Goal: Task Accomplishment & Management: Manage account settings

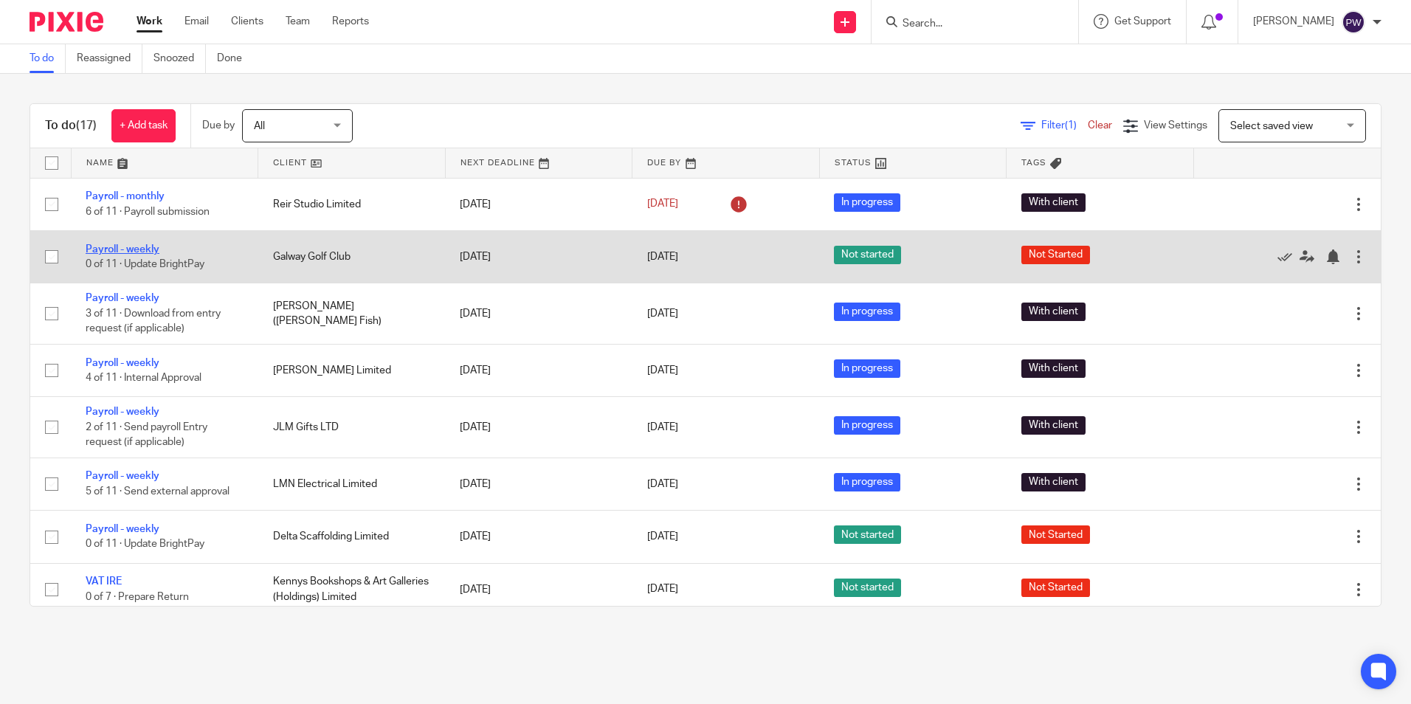
click at [127, 252] on link "Payroll - weekly" at bounding box center [123, 249] width 74 height 10
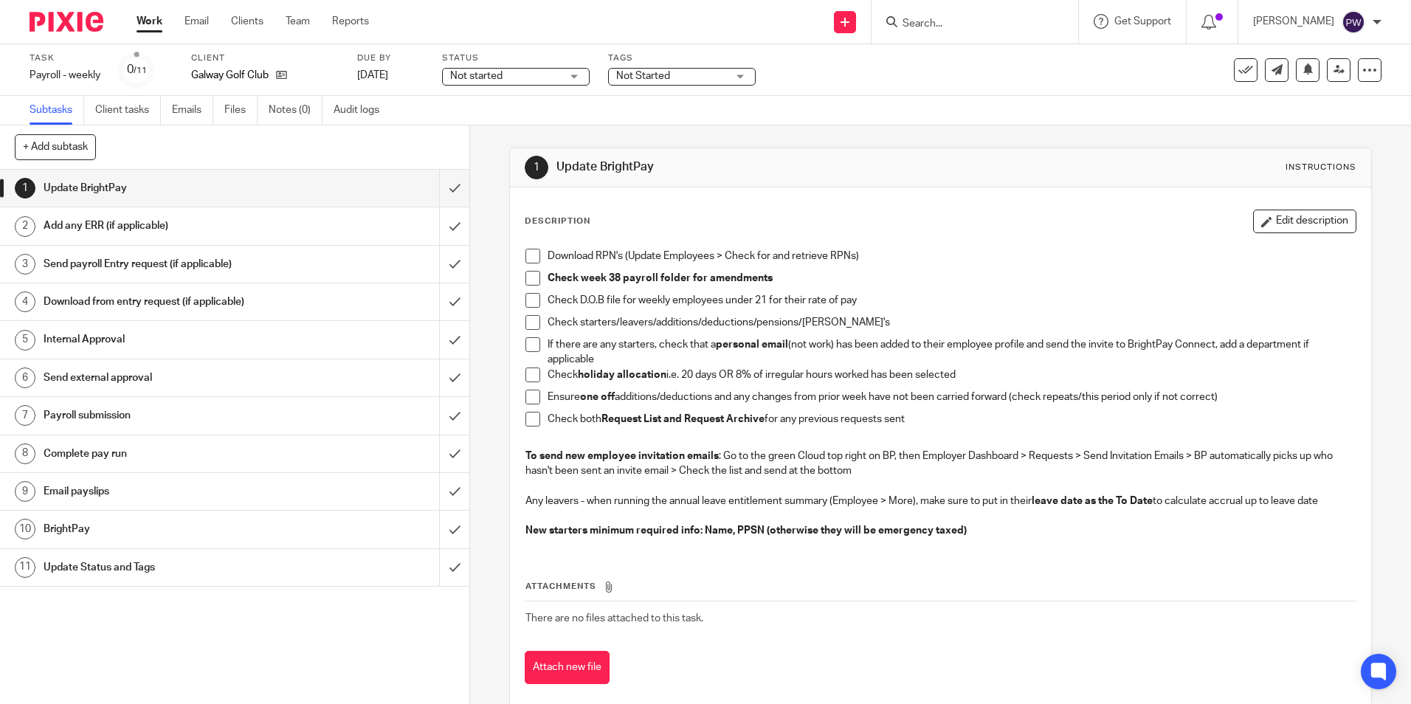
click at [160, 18] on link "Work" at bounding box center [149, 21] width 26 height 15
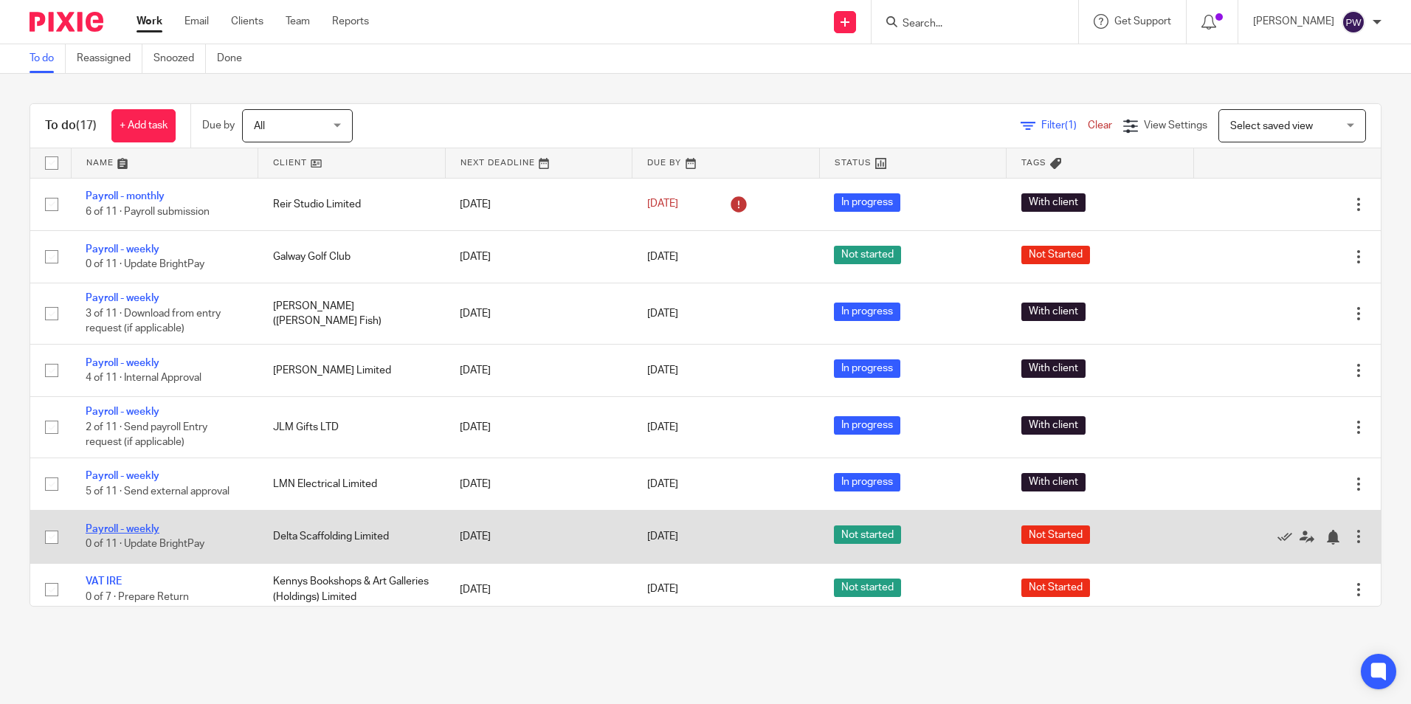
click at [131, 528] on link "Payroll - weekly" at bounding box center [123, 529] width 74 height 10
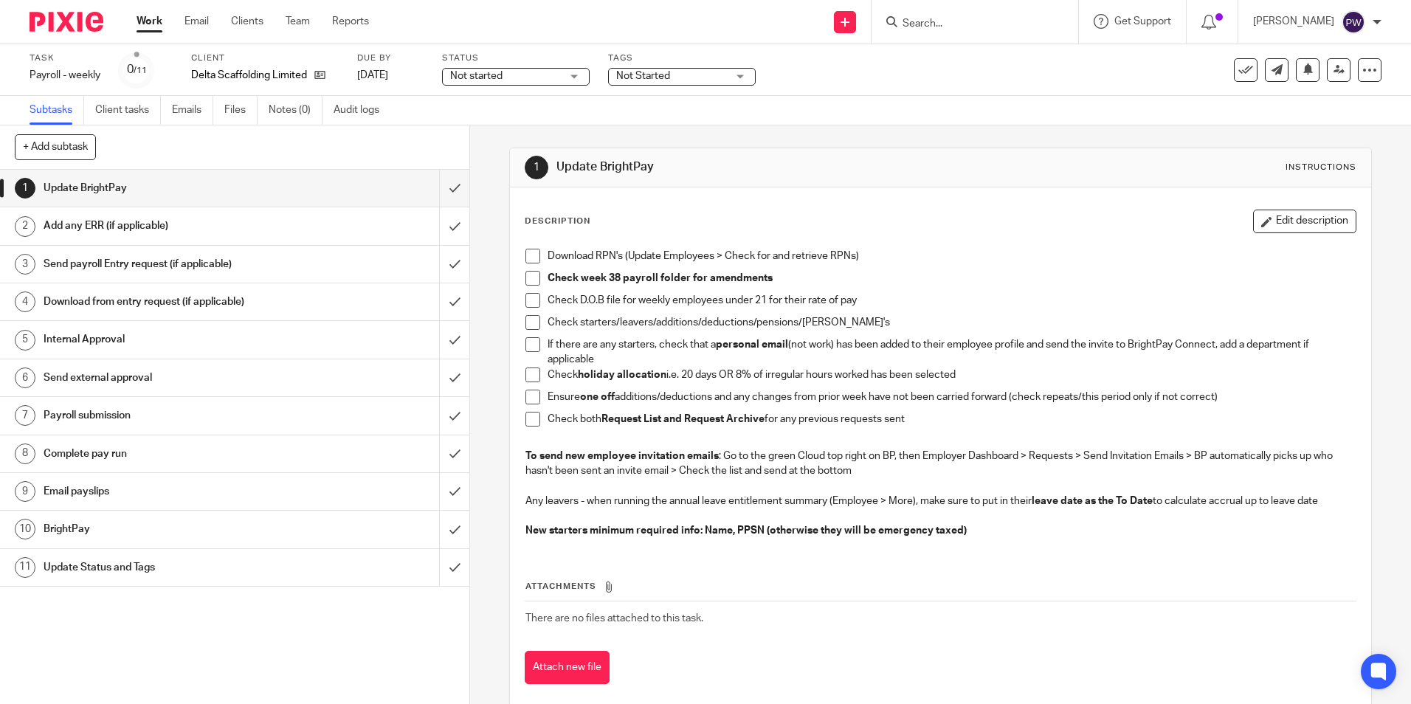
click at [512, 80] on span "Not started" at bounding box center [505, 76] width 111 height 15
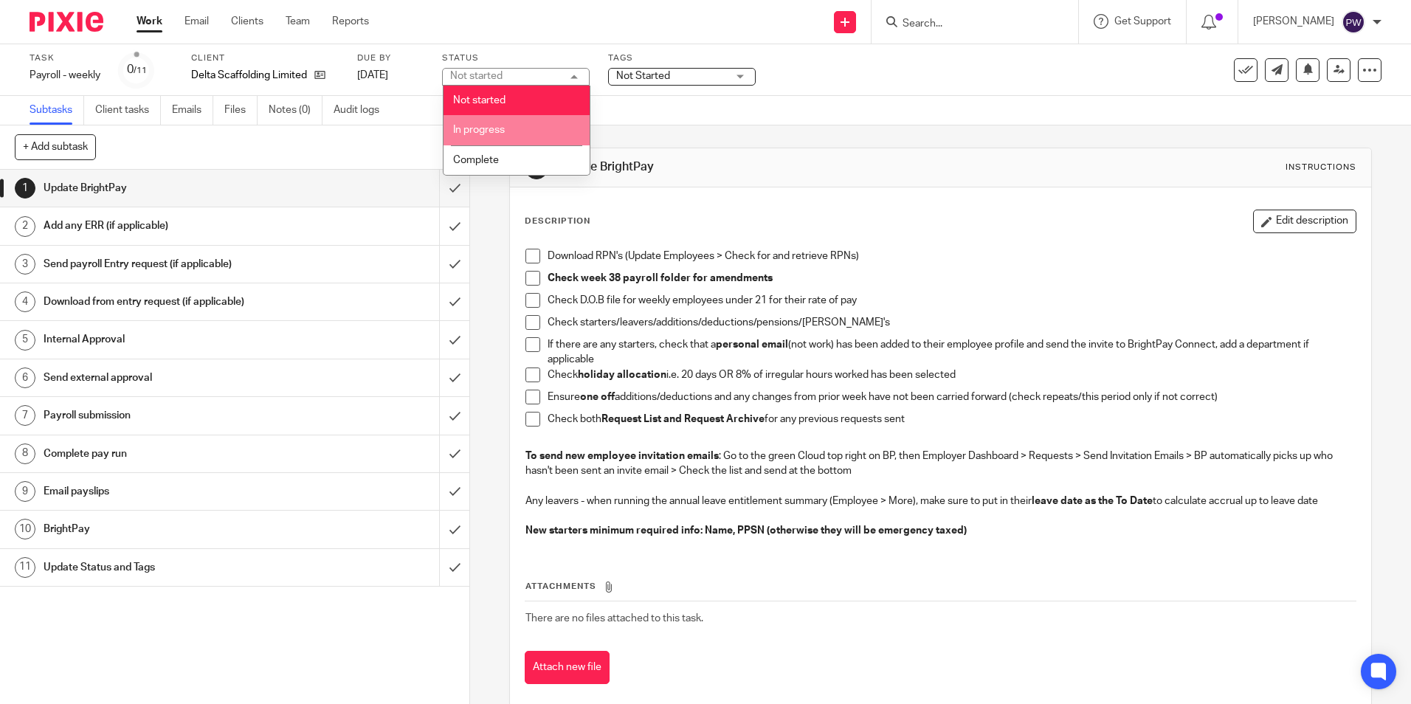
click at [516, 128] on li "In progress" at bounding box center [516, 130] width 146 height 30
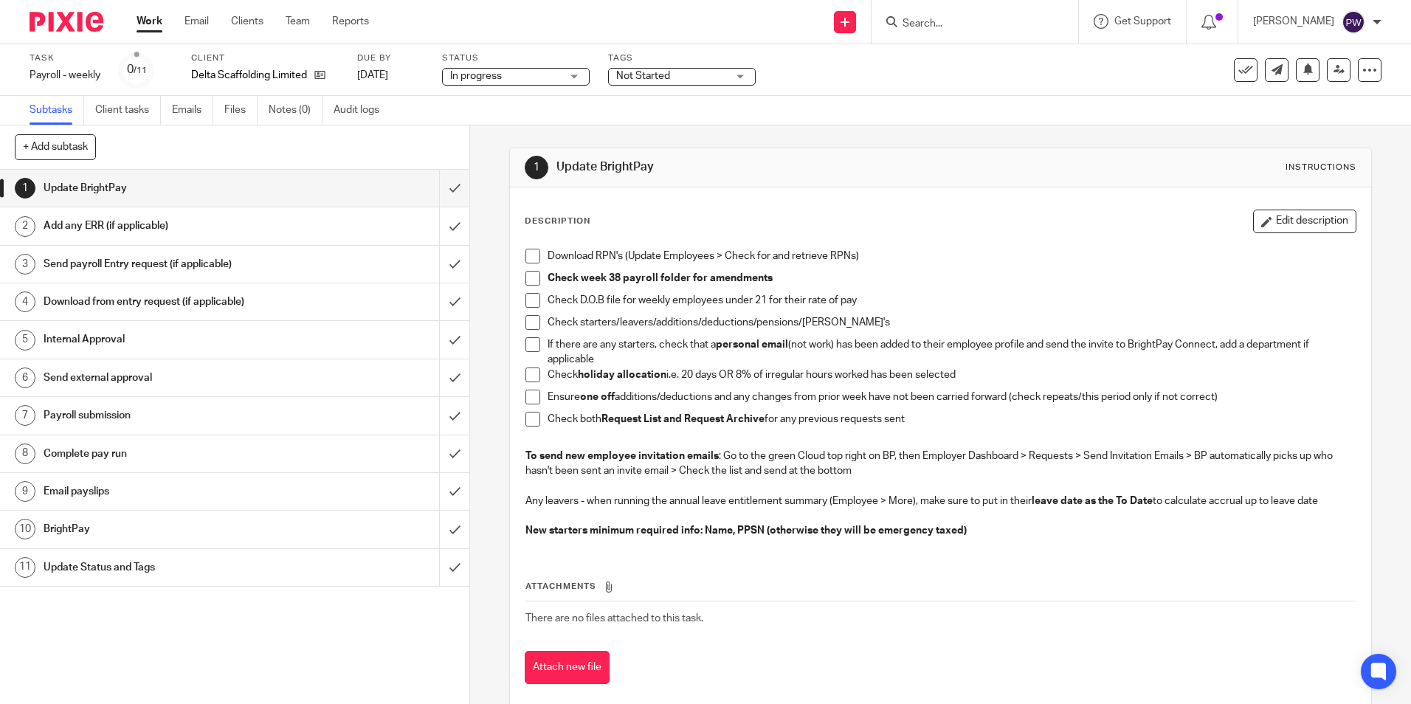
click at [642, 74] on span "Not Started" at bounding box center [643, 76] width 54 height 10
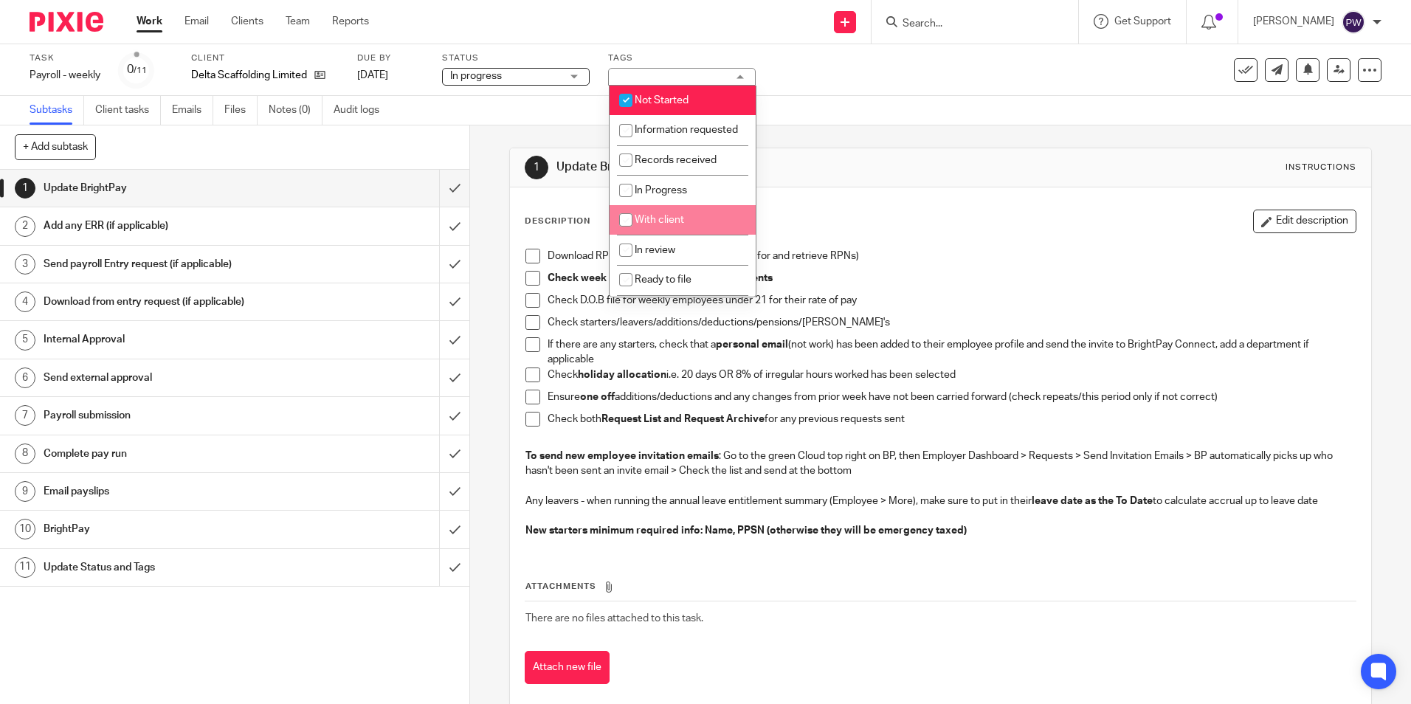
click at [677, 235] on li "With client" at bounding box center [682, 220] width 146 height 30
checkbox input "true"
click at [679, 99] on span "Not Started" at bounding box center [661, 100] width 54 height 10
checkbox input "false"
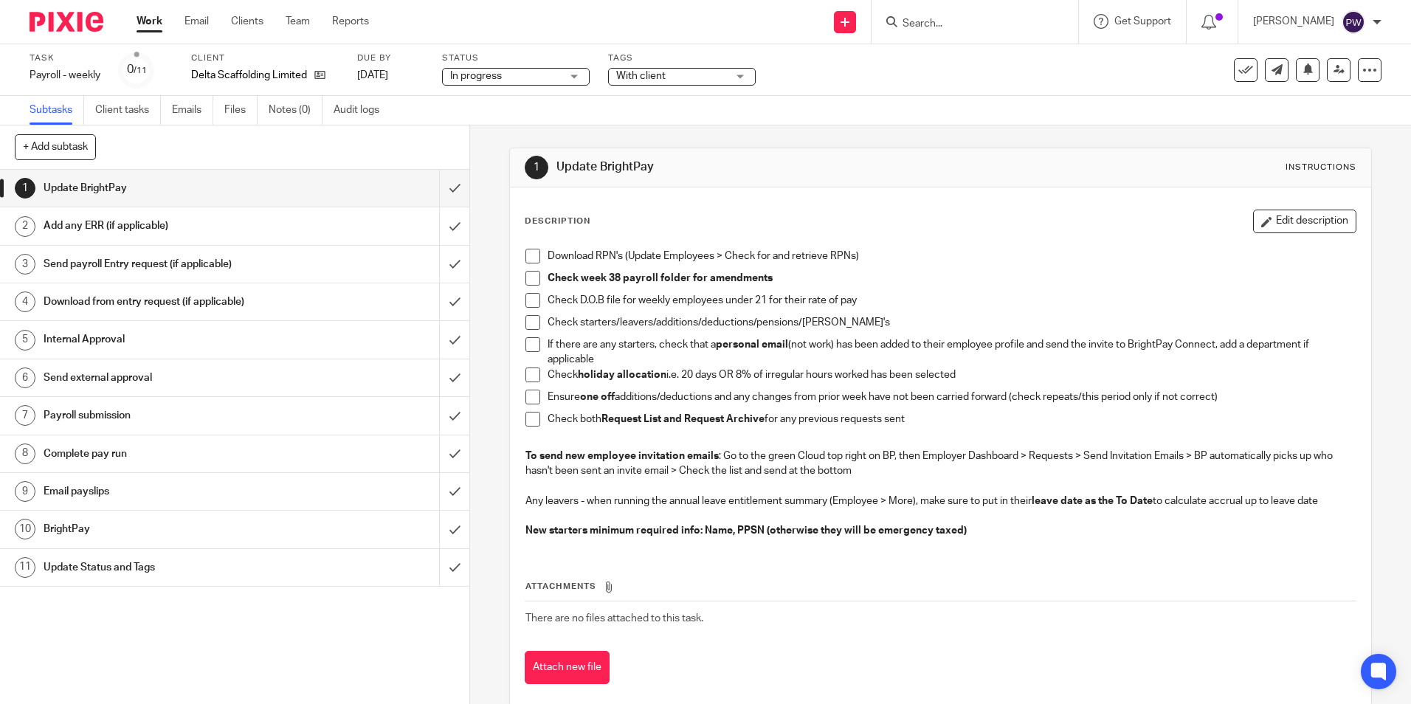
click at [855, 103] on div "Subtasks Client tasks Emails Files Notes (0) Audit logs" at bounding box center [705, 111] width 1411 height 30
click at [525, 255] on span at bounding box center [532, 256] width 15 height 15
click at [526, 274] on span at bounding box center [532, 278] width 15 height 15
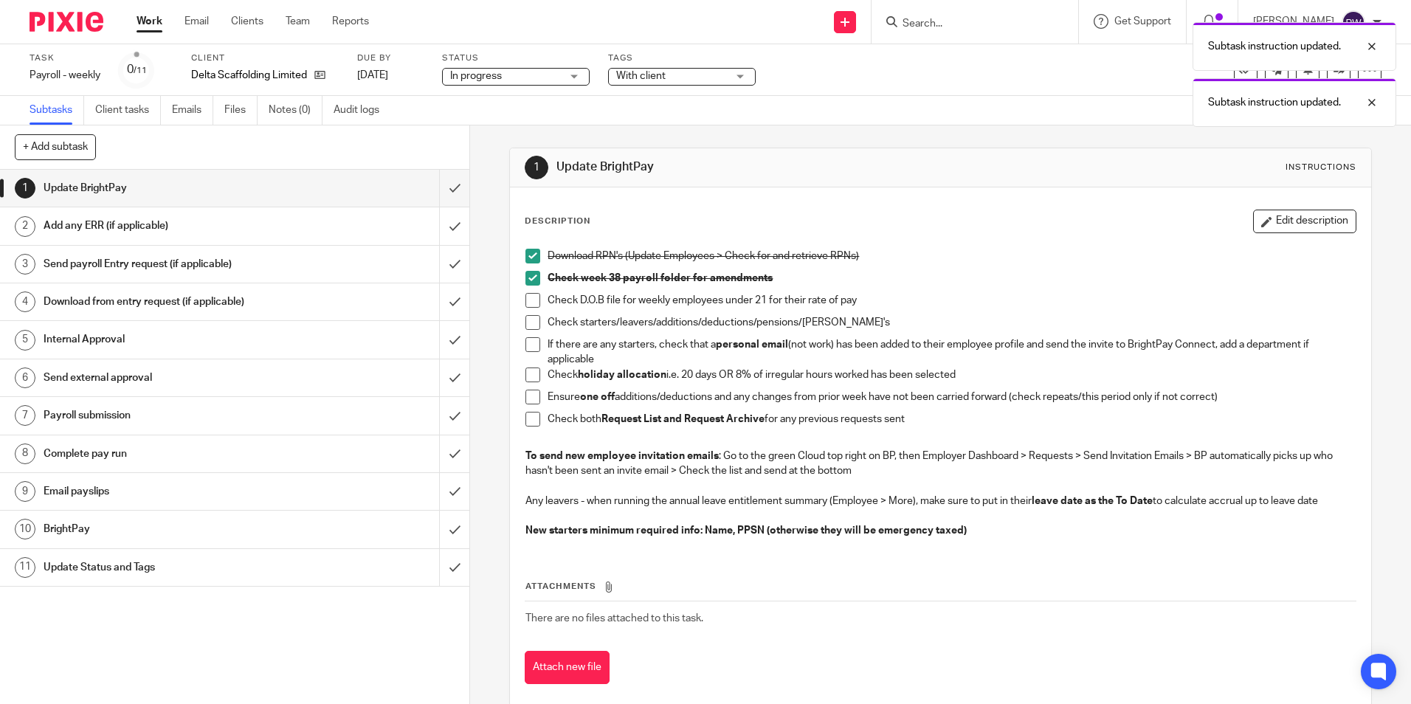
click at [531, 325] on span at bounding box center [532, 322] width 15 height 15
click at [526, 294] on span at bounding box center [532, 300] width 15 height 15
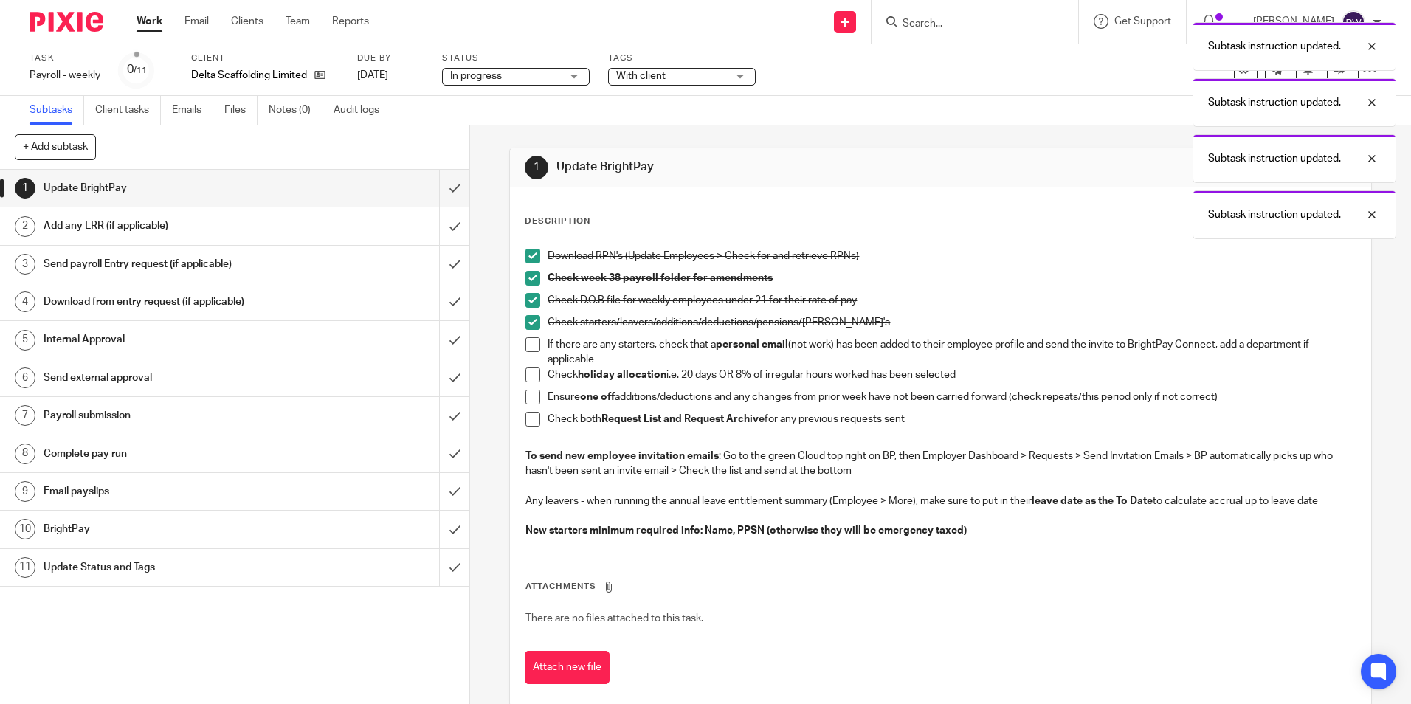
click at [529, 342] on span at bounding box center [532, 344] width 15 height 15
click at [534, 372] on span at bounding box center [532, 374] width 15 height 15
click at [531, 398] on span at bounding box center [532, 397] width 15 height 15
click at [531, 419] on span at bounding box center [532, 419] width 15 height 15
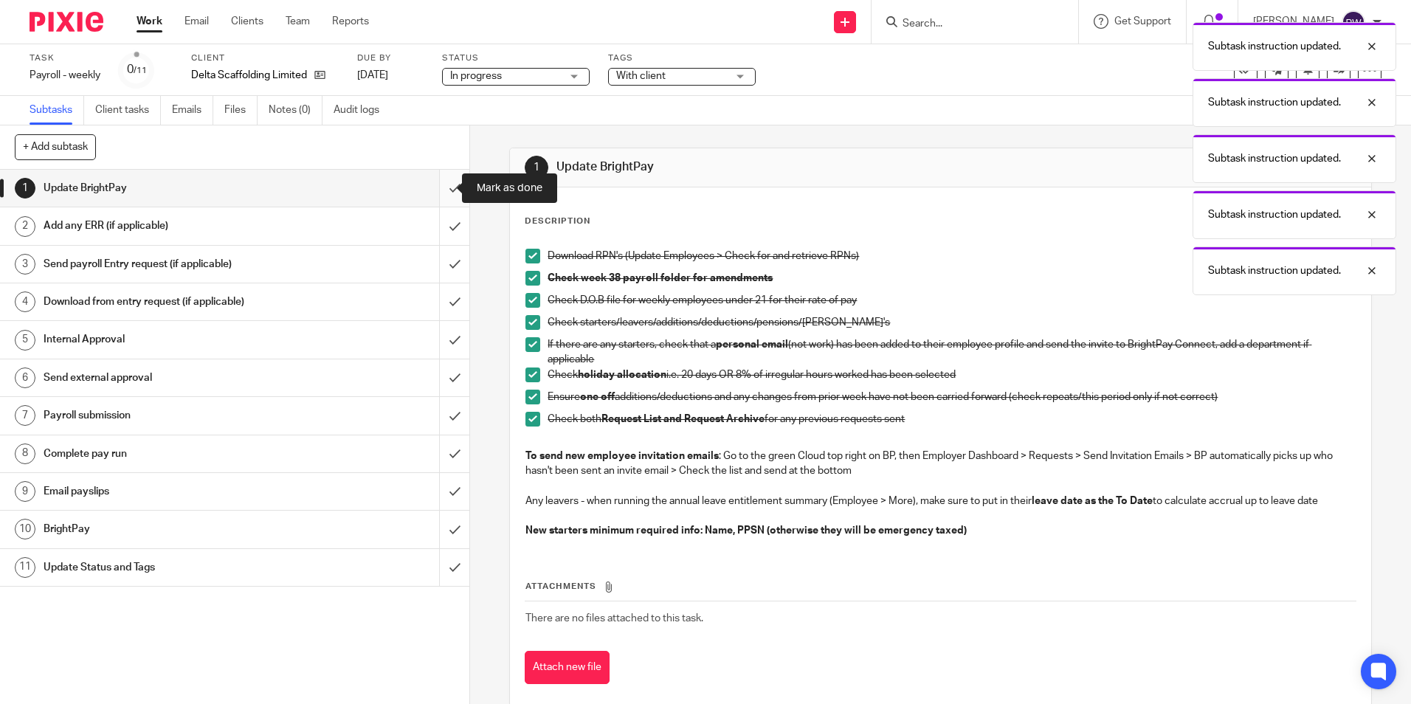
click at [444, 193] on input "submit" at bounding box center [234, 188] width 469 height 37
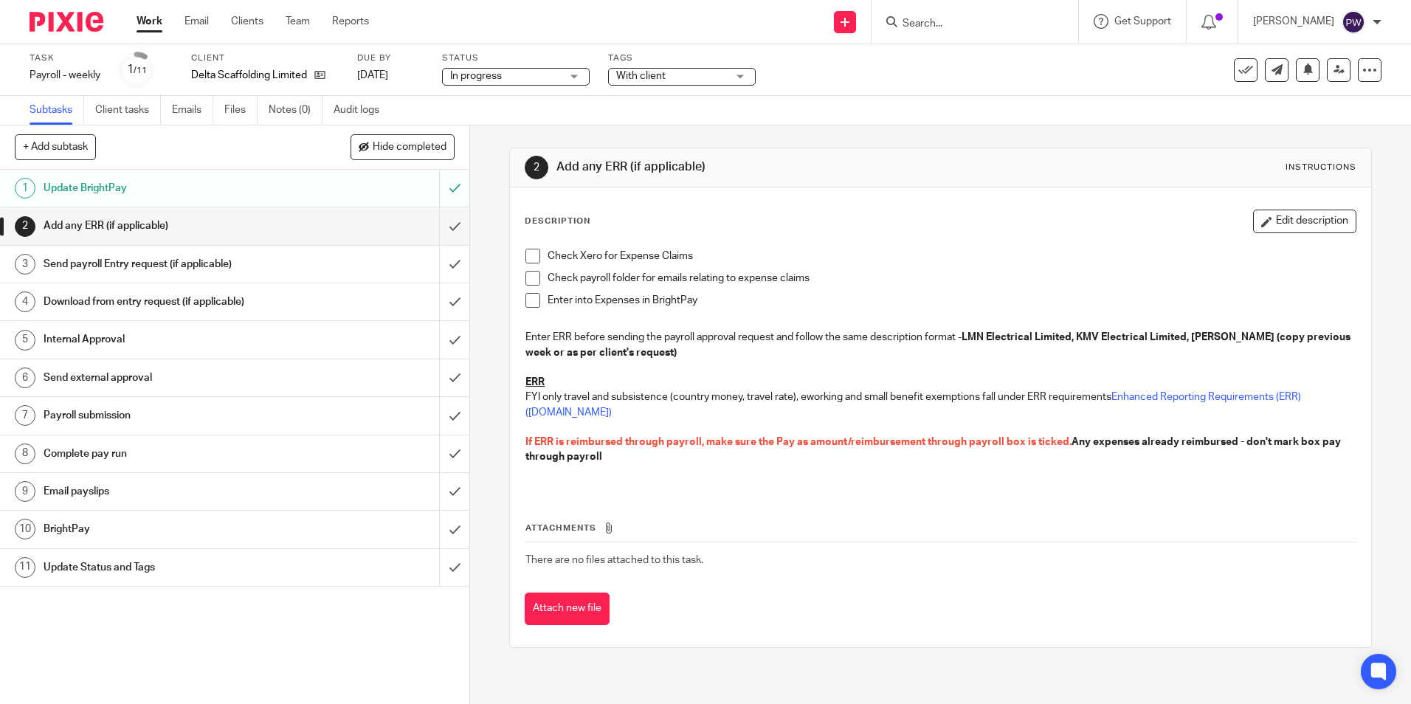
click at [189, 343] on h1 "Internal Approval" at bounding box center [171, 339] width 254 height 22
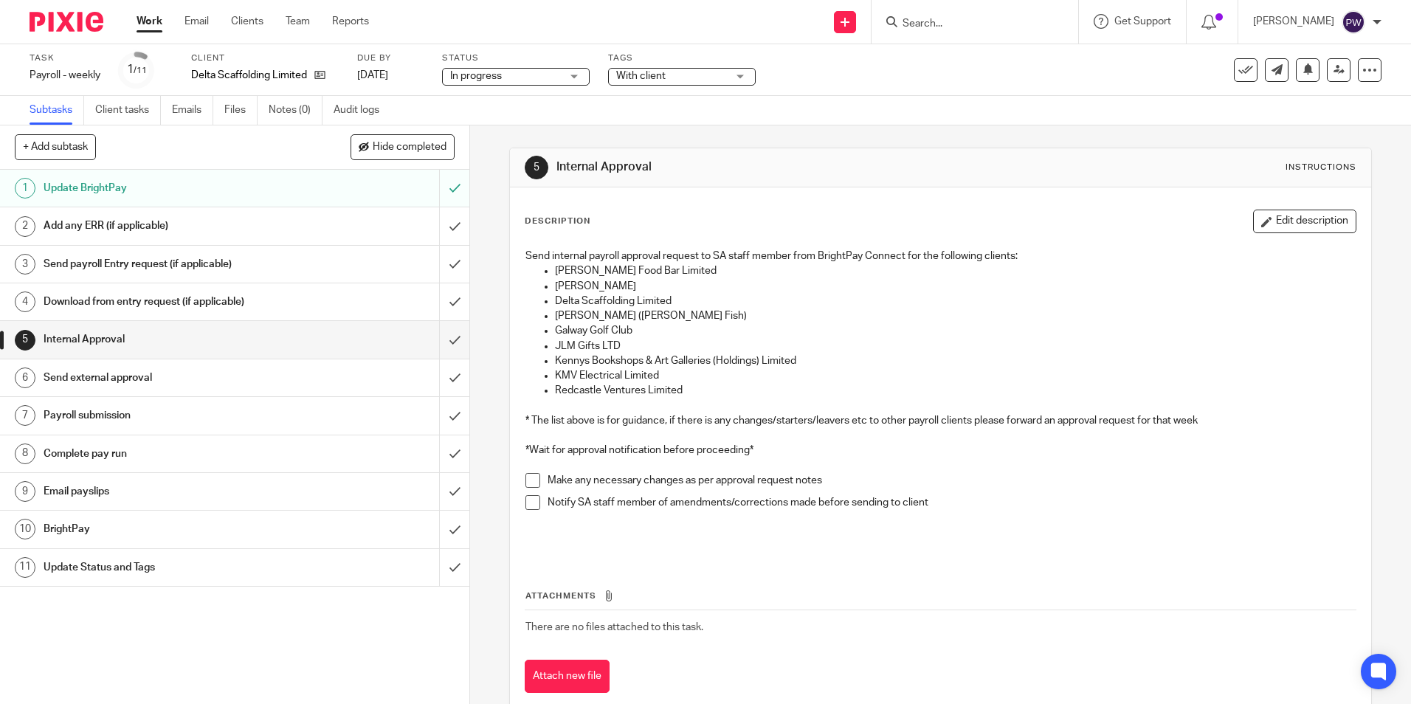
click at [161, 306] on h1 "Download from entry request (if applicable)" at bounding box center [171, 302] width 254 height 22
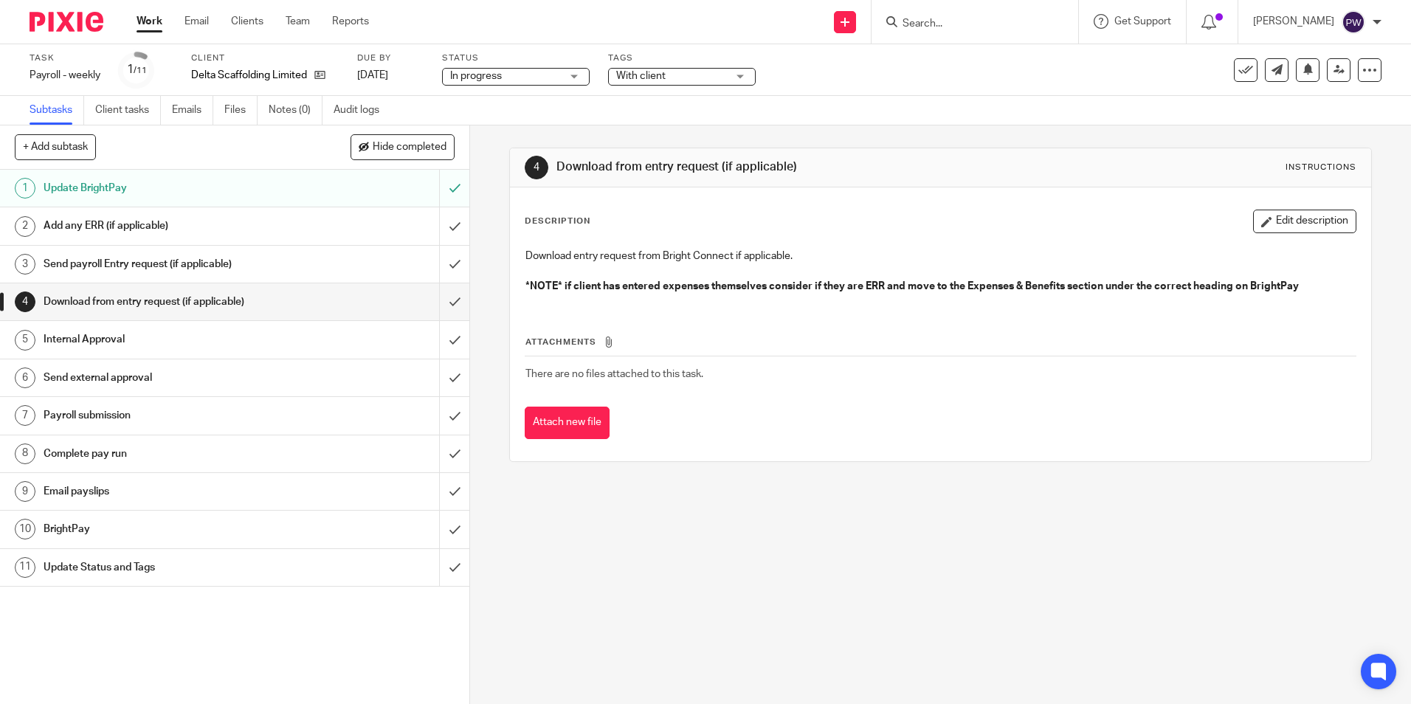
click at [141, 17] on link "Work" at bounding box center [149, 21] width 26 height 15
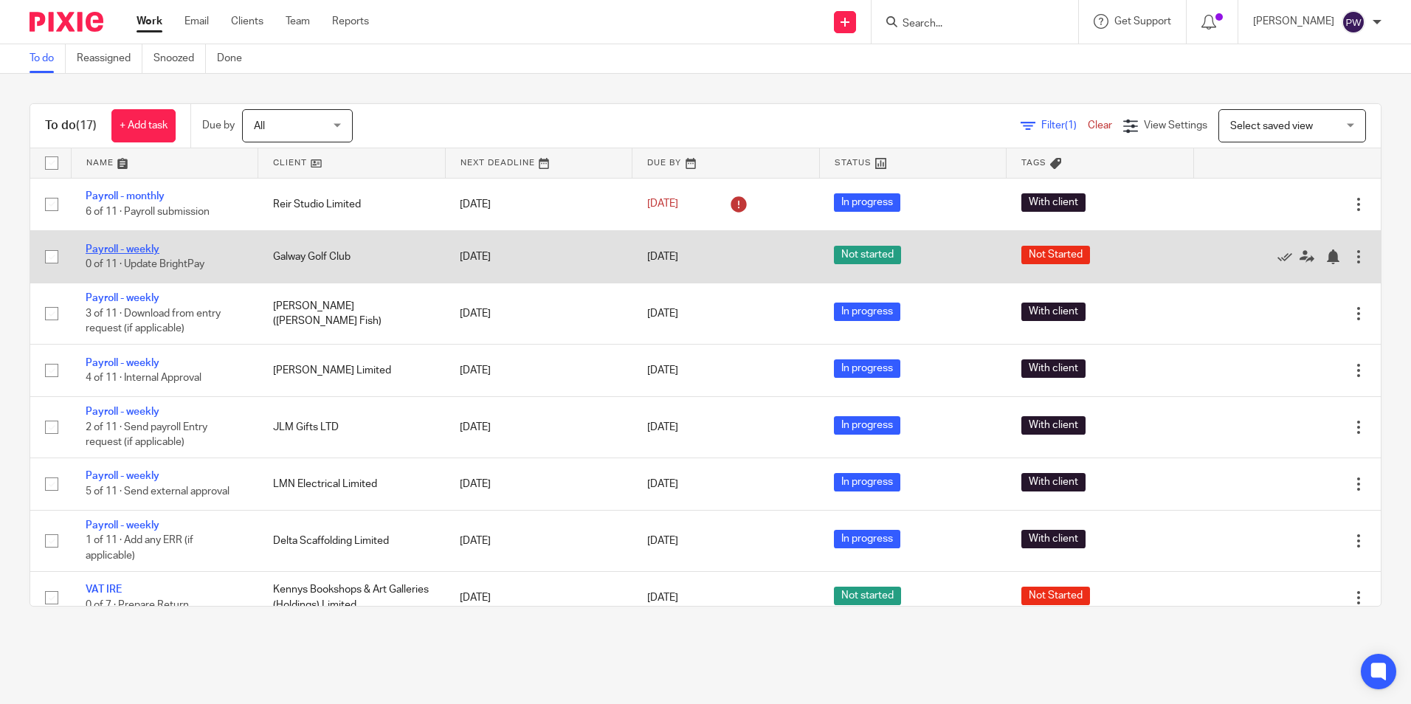
click at [122, 246] on link "Payroll - weekly" at bounding box center [123, 249] width 74 height 10
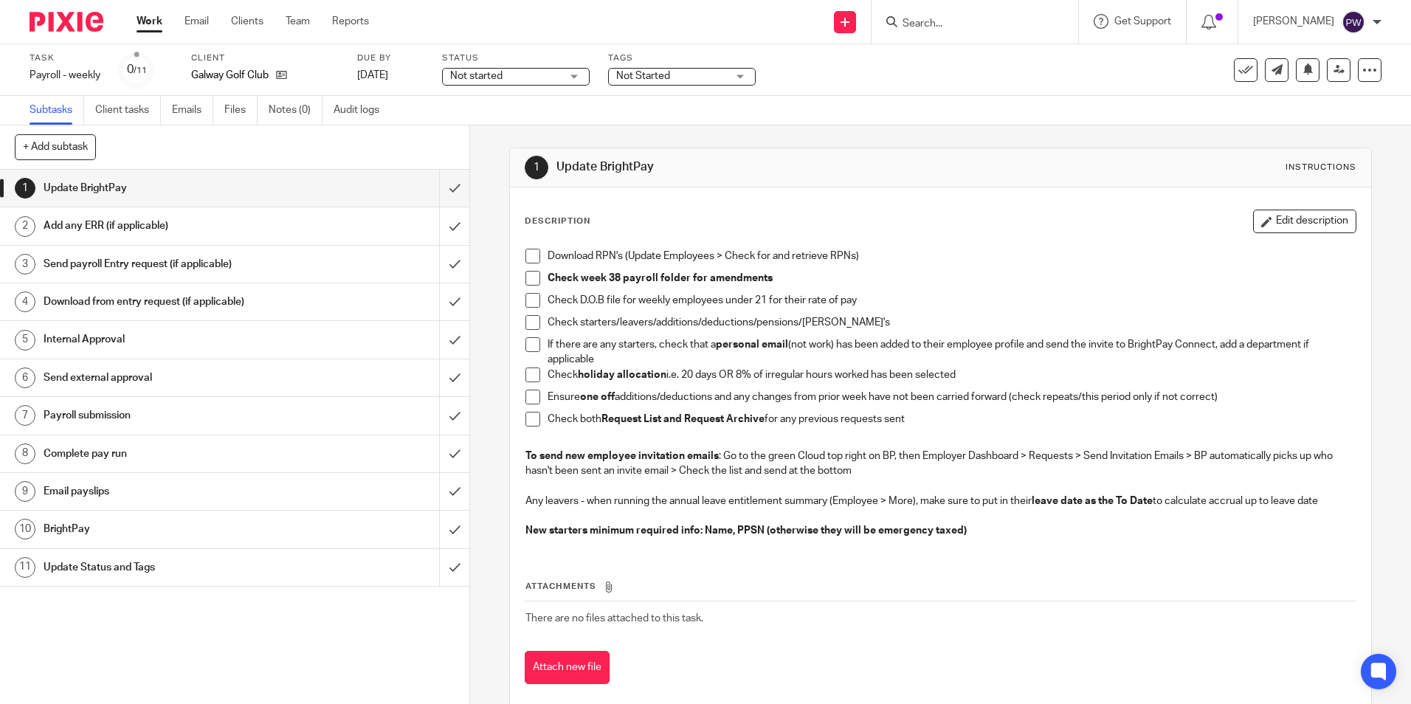
click at [528, 261] on span at bounding box center [532, 256] width 15 height 15
drag, startPoint x: 530, startPoint y: 279, endPoint x: 531, endPoint y: 298, distance: 19.2
click at [530, 279] on span at bounding box center [532, 278] width 15 height 15
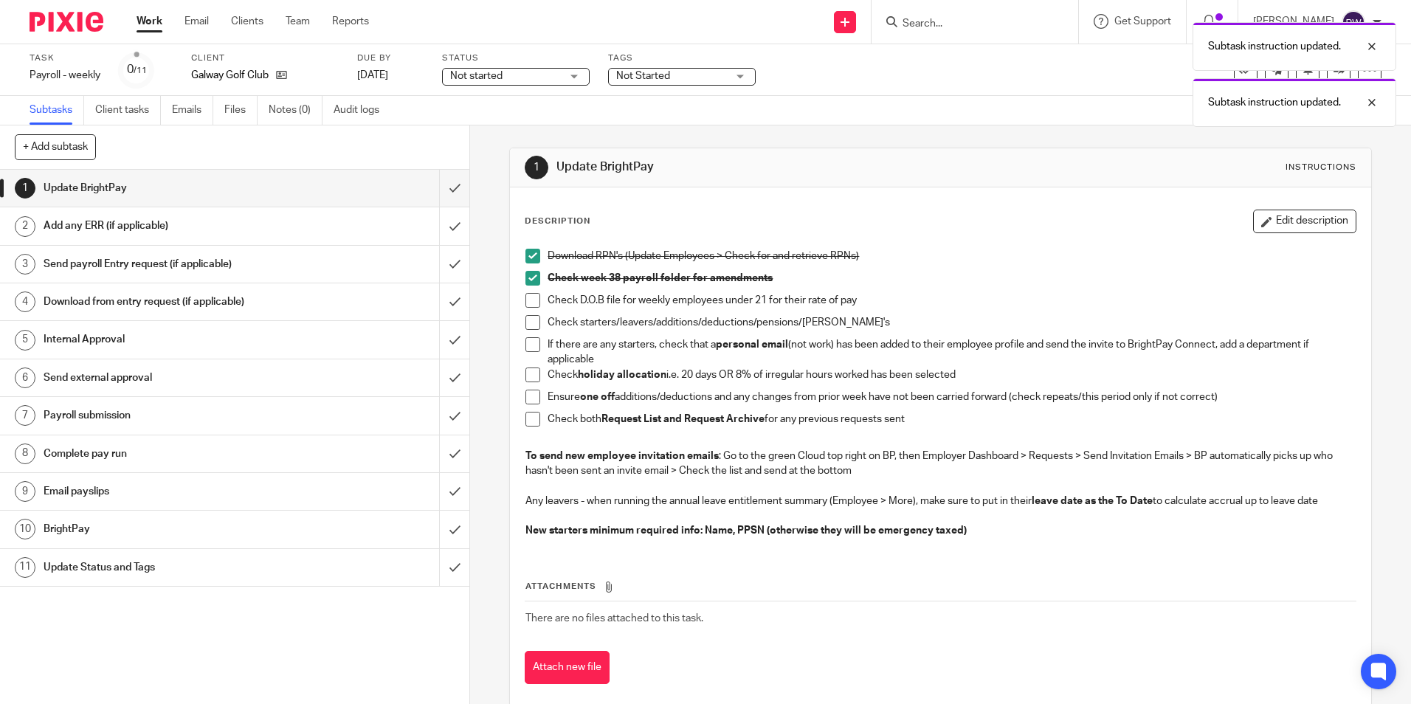
click at [531, 300] on span at bounding box center [532, 300] width 15 height 15
click at [530, 323] on span at bounding box center [532, 322] width 15 height 15
click at [528, 345] on span at bounding box center [532, 344] width 15 height 15
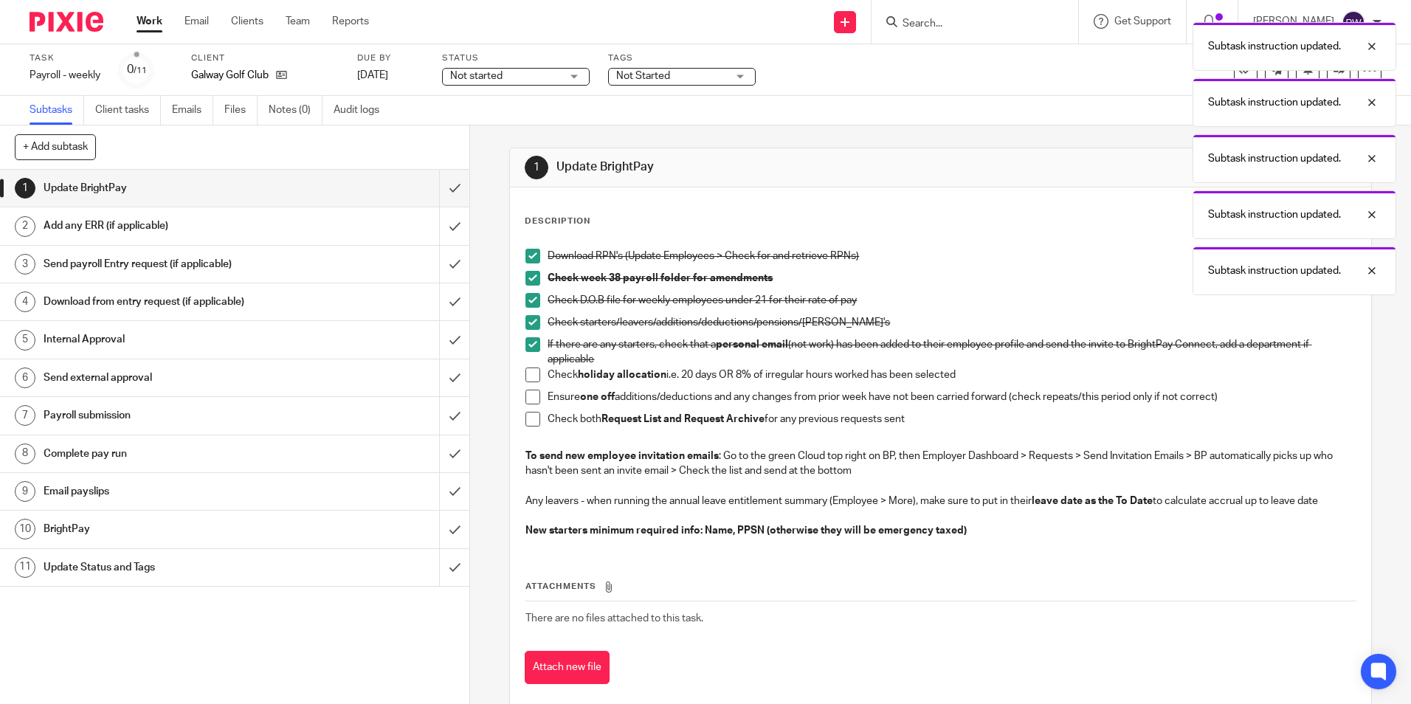
click at [528, 375] on span at bounding box center [532, 374] width 15 height 15
click at [525, 402] on span at bounding box center [532, 397] width 15 height 15
click at [525, 418] on span at bounding box center [532, 419] width 15 height 15
click at [444, 195] on input "submit" at bounding box center [234, 188] width 469 height 37
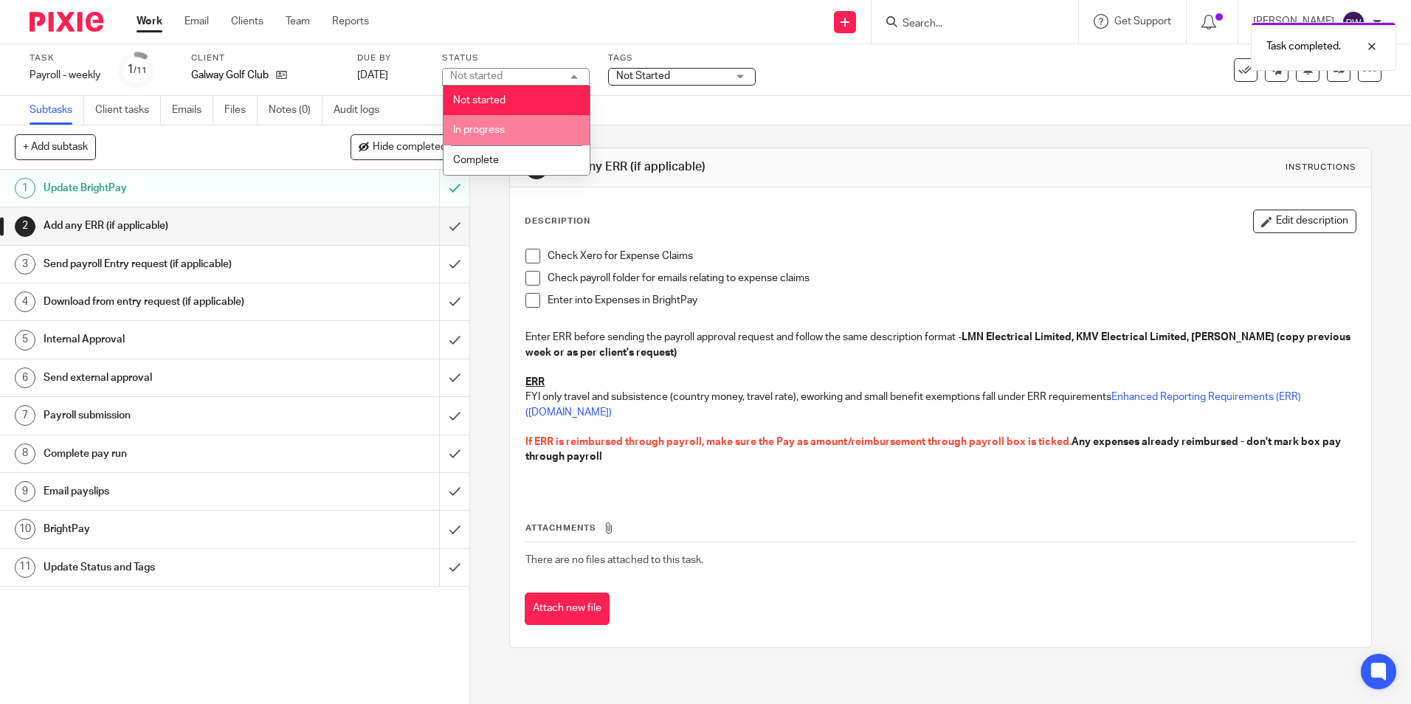
drag, startPoint x: 497, startPoint y: 139, endPoint x: 616, endPoint y: 85, distance: 130.4
click at [498, 139] on li "In progress" at bounding box center [516, 130] width 146 height 30
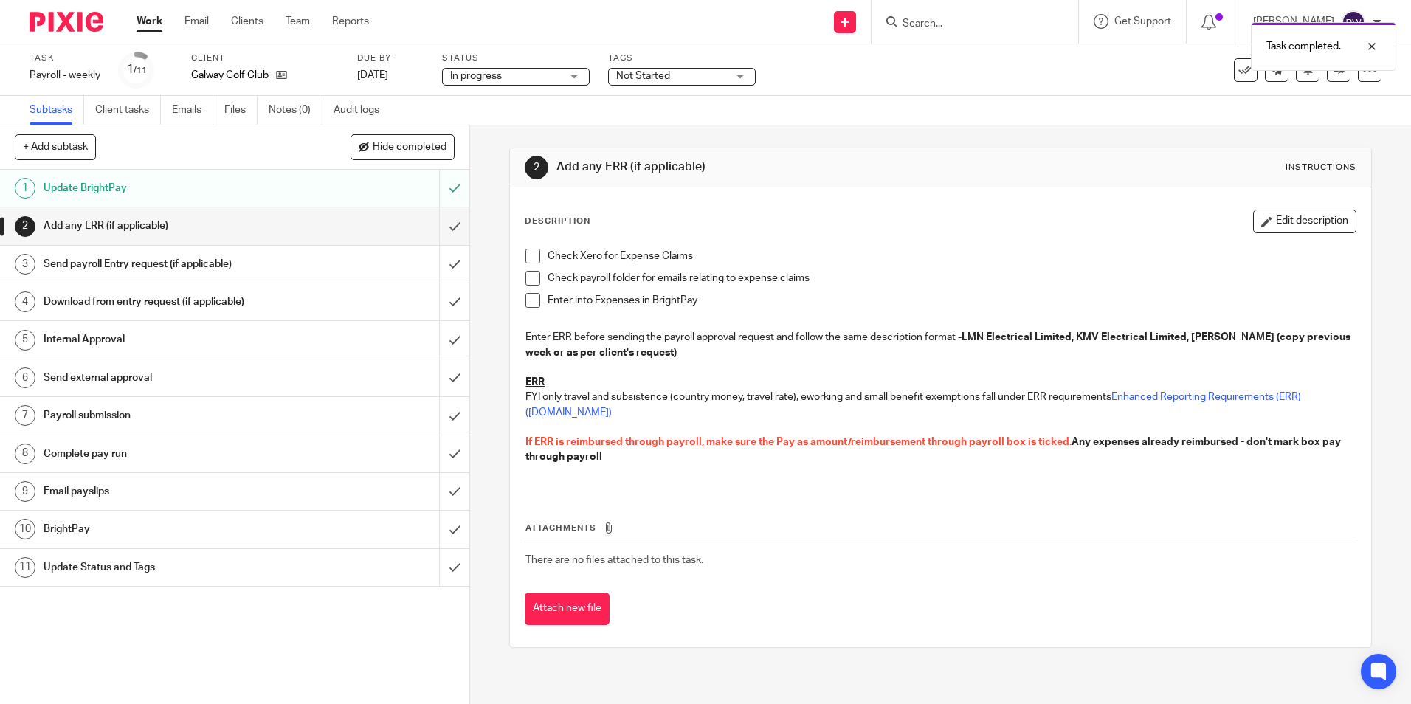
click at [621, 82] on span "Not Started" at bounding box center [671, 76] width 111 height 15
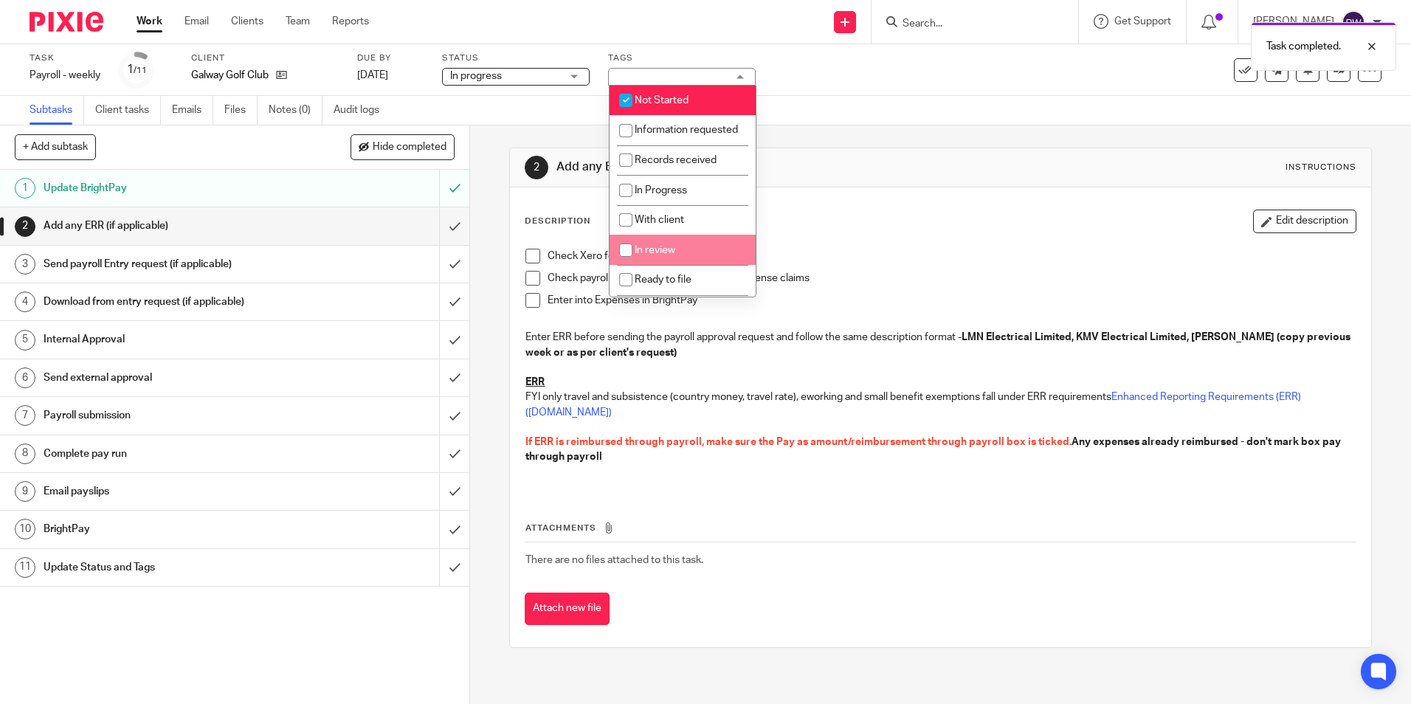
click at [660, 255] on span "In review" at bounding box center [654, 250] width 41 height 10
checkbox input "true"
drag, startPoint x: 693, startPoint y: 103, endPoint x: 755, endPoint y: 101, distance: 62.0
click at [693, 103] on li "Not Started" at bounding box center [682, 101] width 146 height 30
checkbox input "false"
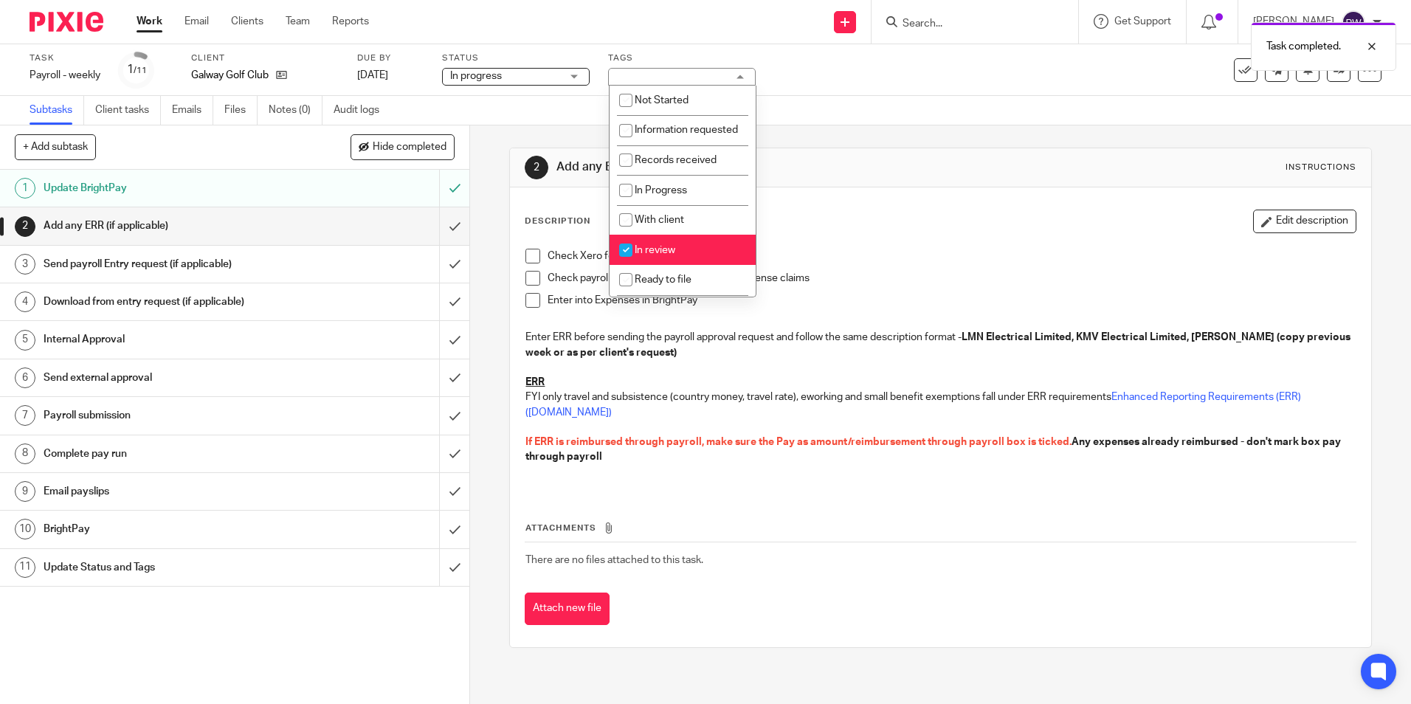
click at [800, 94] on div "Task Payroll - weekly Save Payroll - weekly 1 /11 Client Galway Golf Club Due b…" at bounding box center [705, 70] width 1411 height 52
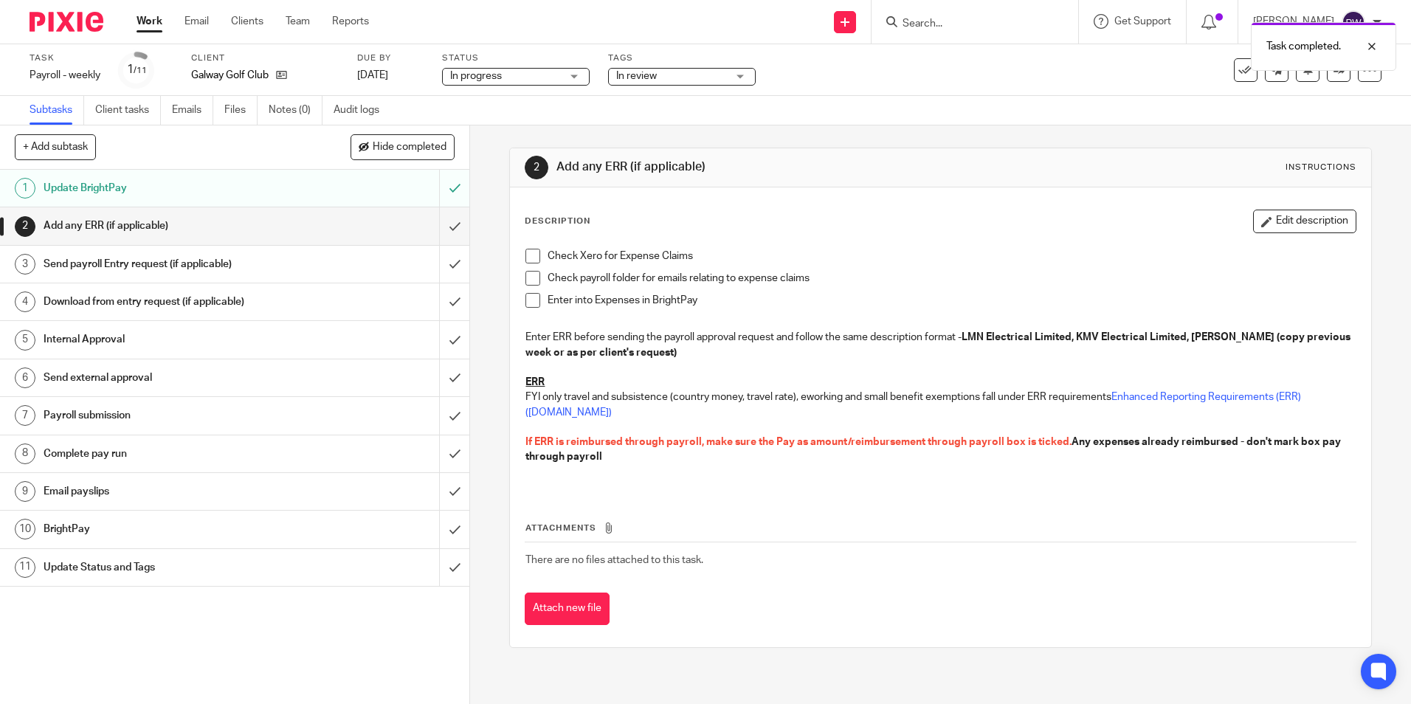
click at [149, 18] on link "Work" at bounding box center [149, 21] width 26 height 15
